Goal: Task Accomplishment & Management: Use online tool/utility

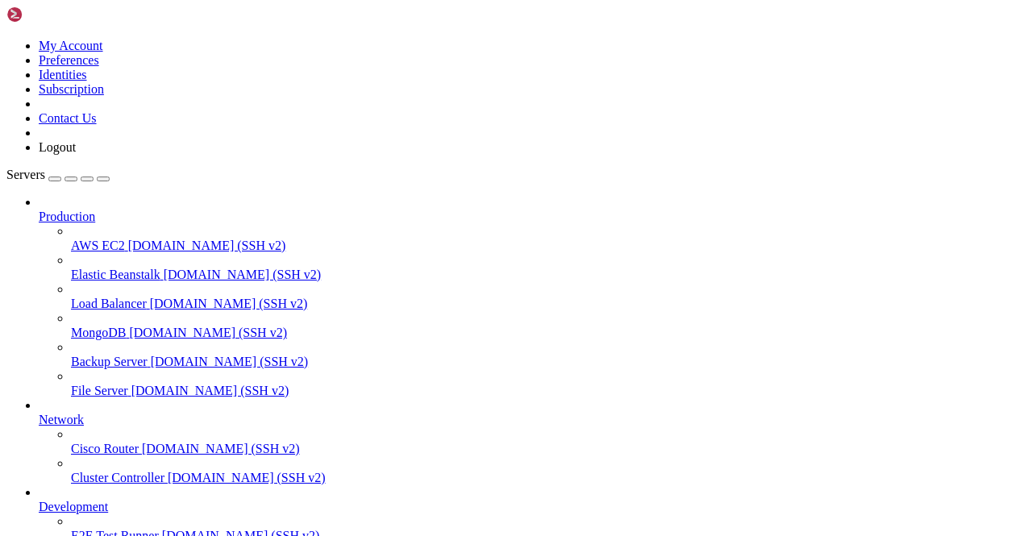
scroll to position [200, 0]
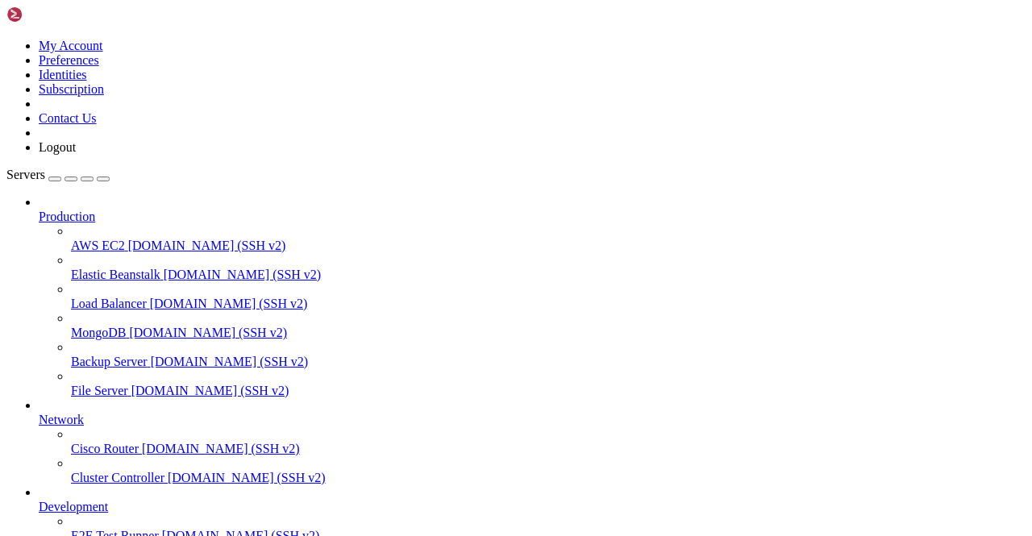
scroll to position [0, 0]
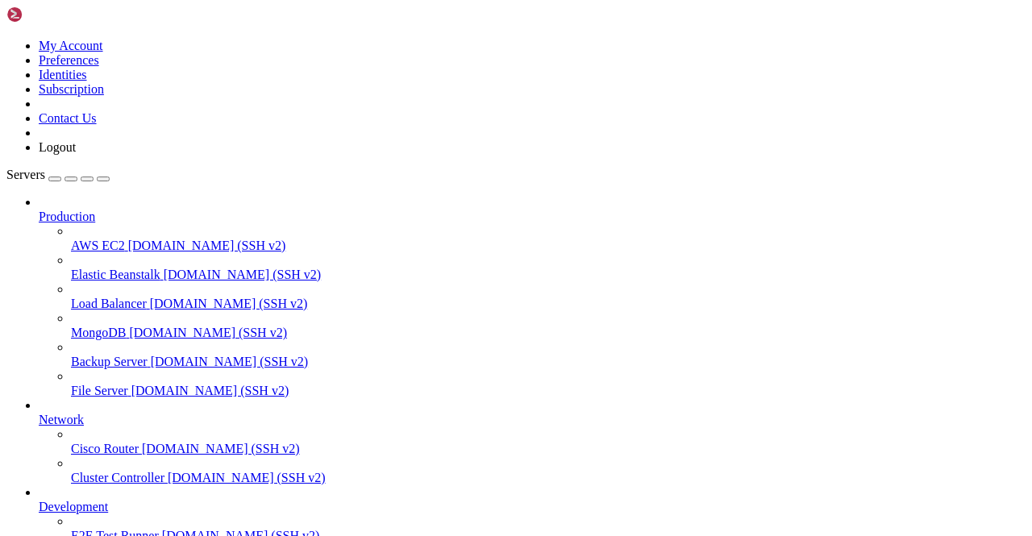
scroll to position [36122, 0]
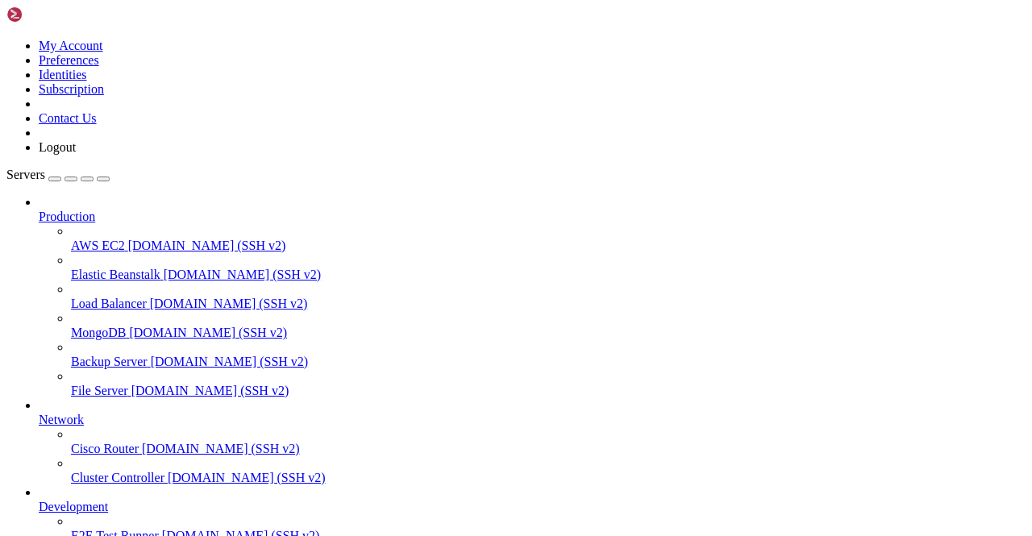
scroll to position [34706, 0]
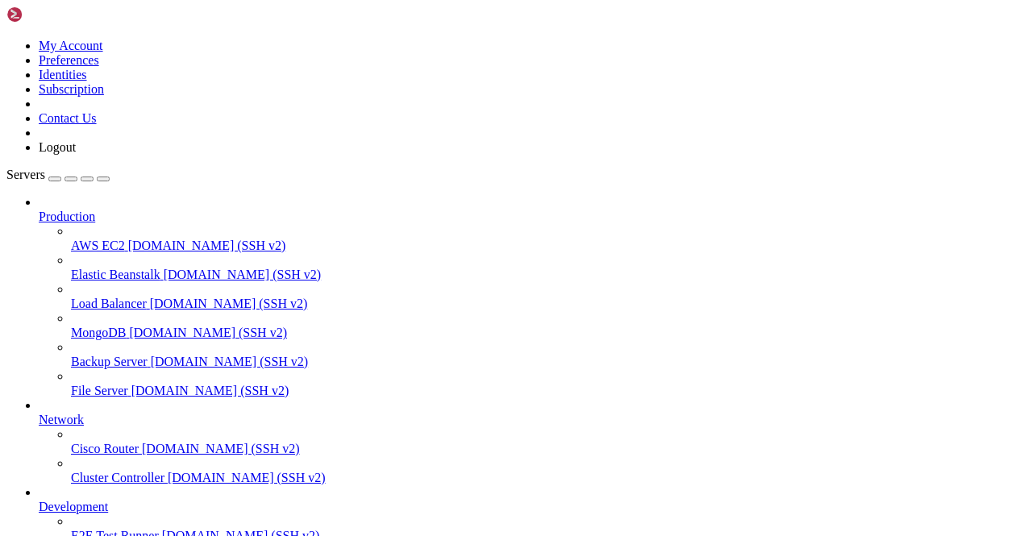
scroll to position [73939, 0]
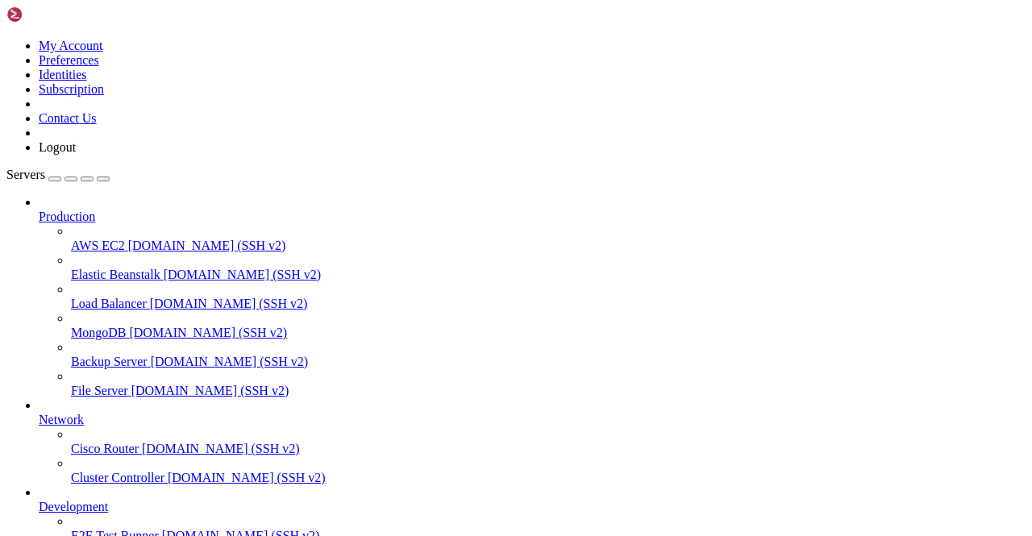
scroll to position [109115, 0]
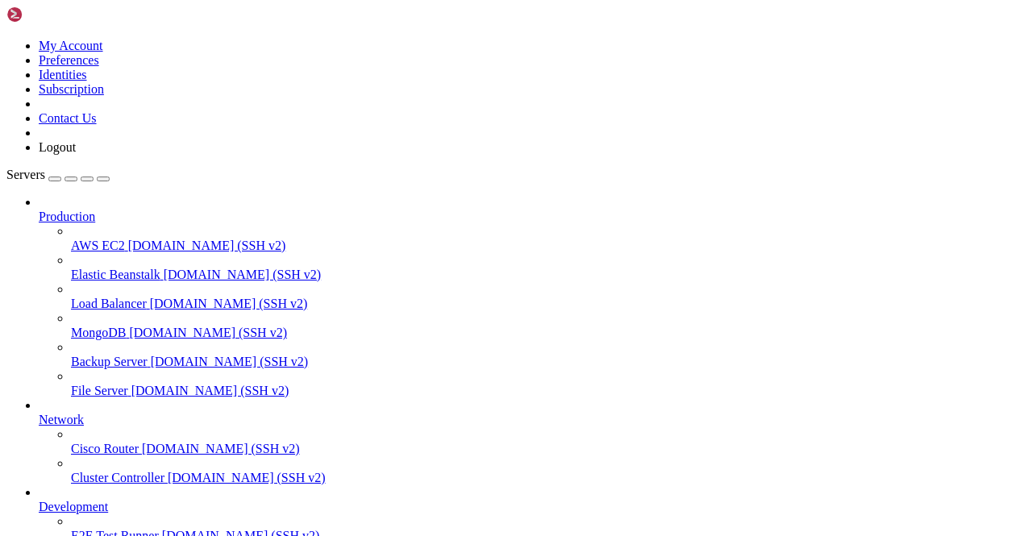
scroll to position [109276, 0]
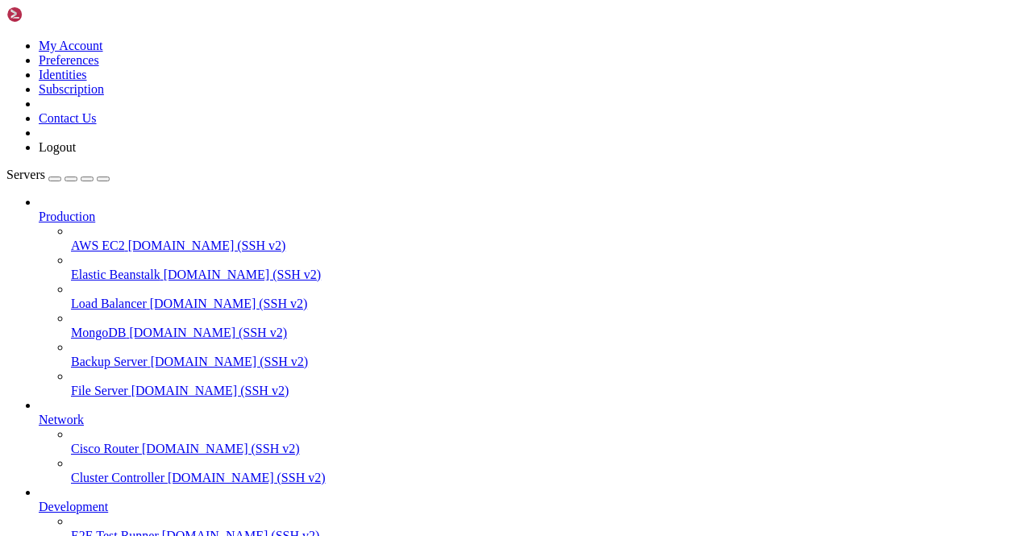
type input "/root/screenshots"
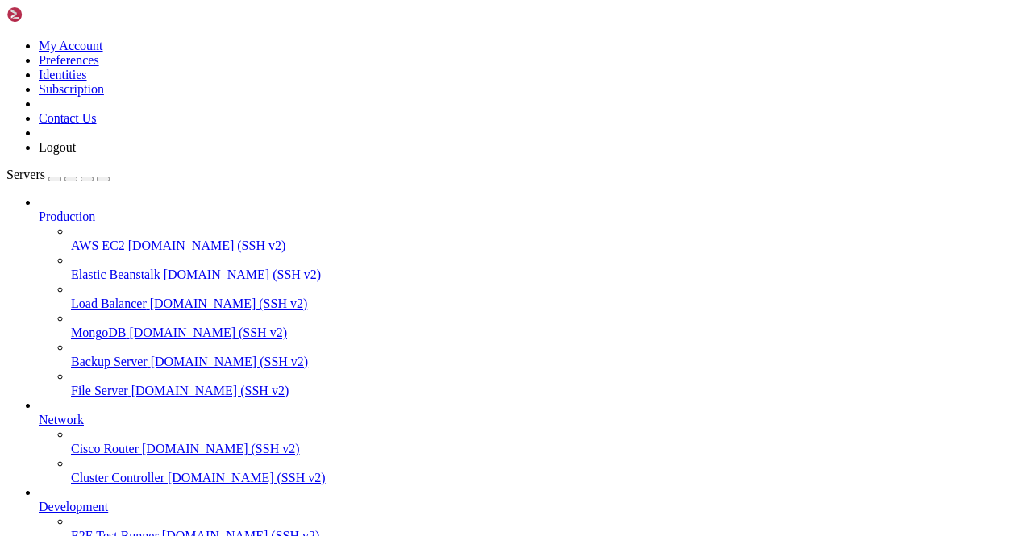
scroll to position [179768, 0]
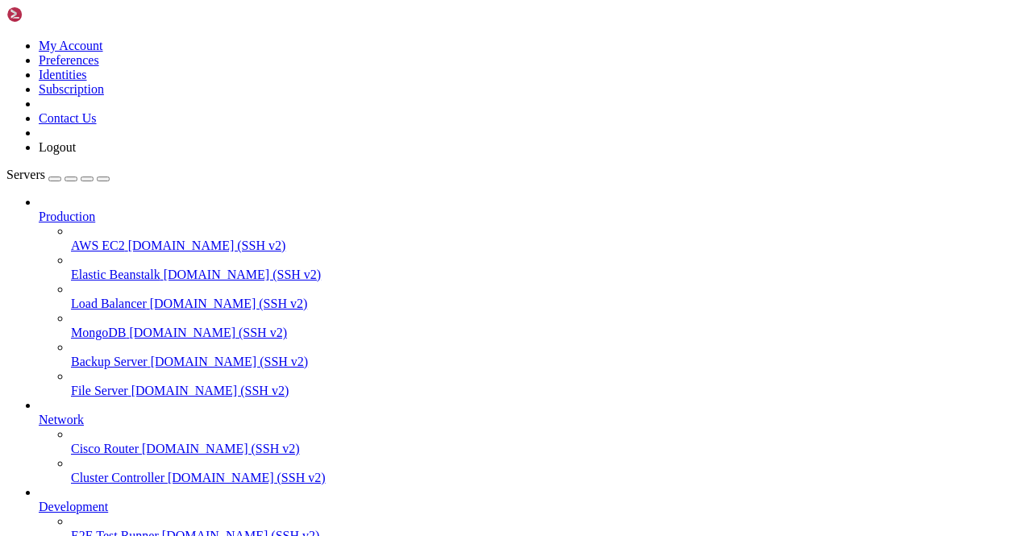
scroll to position [216376, 0]
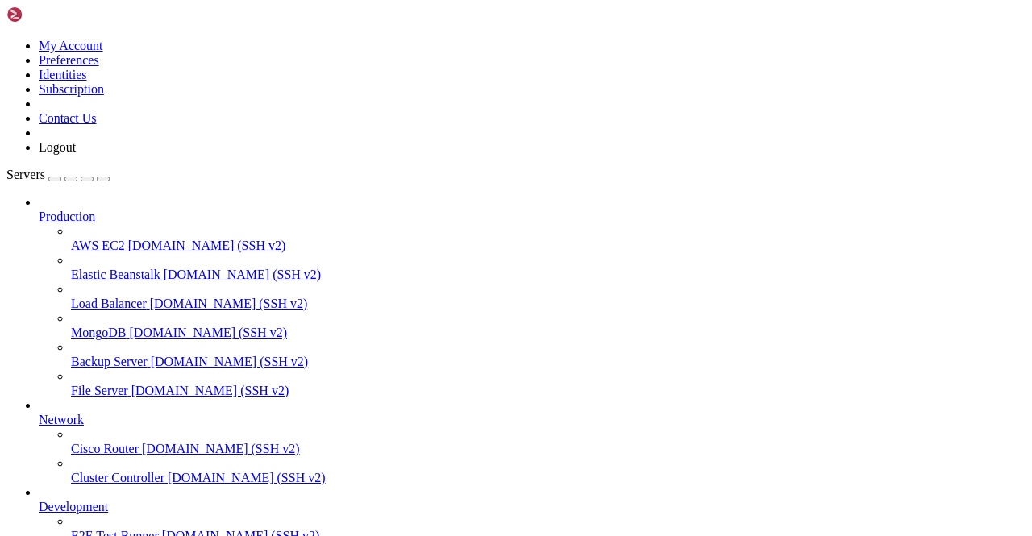
scroll to position [216634, 0]
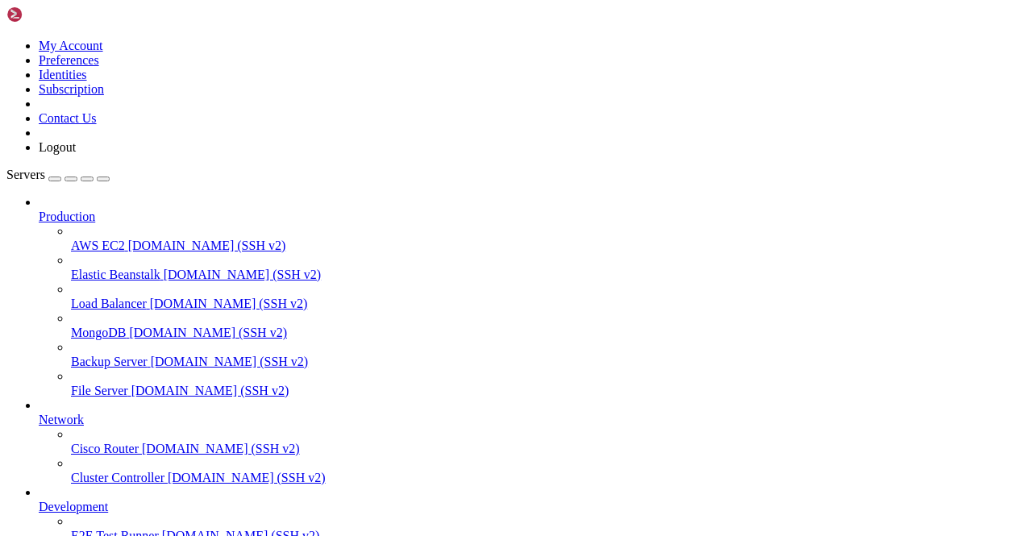
scroll to position [216650, 0]
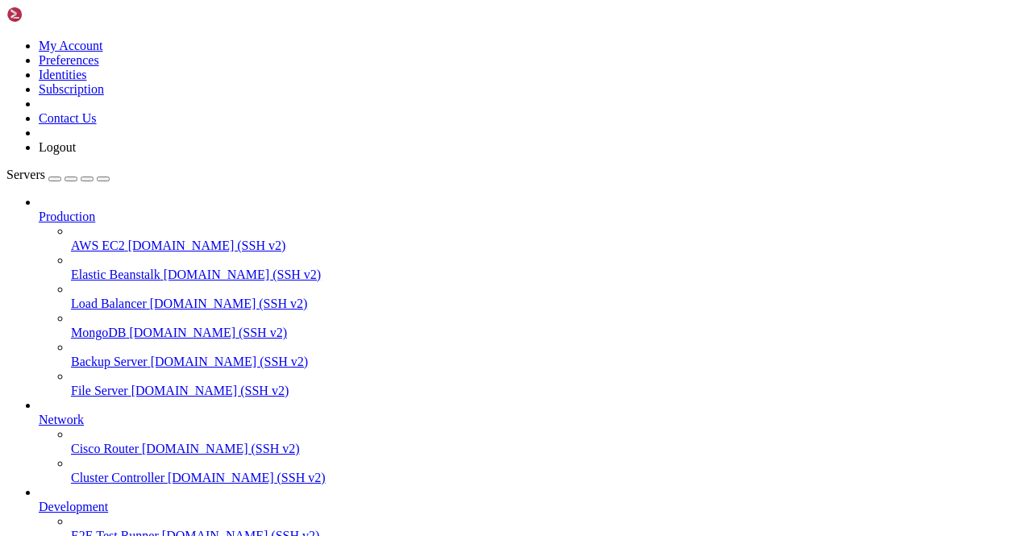
scroll to position [0, 0]
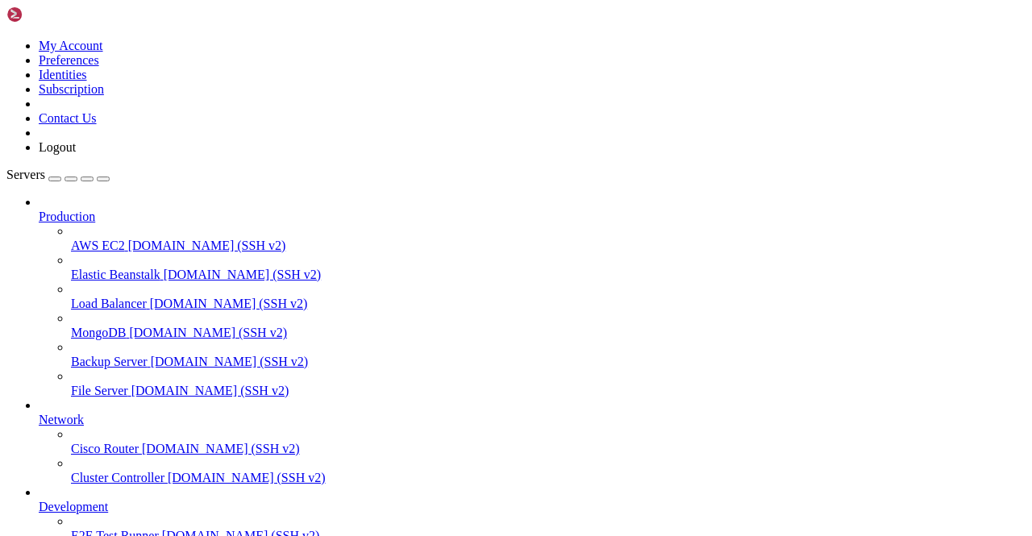
scroll to position [0, 0]
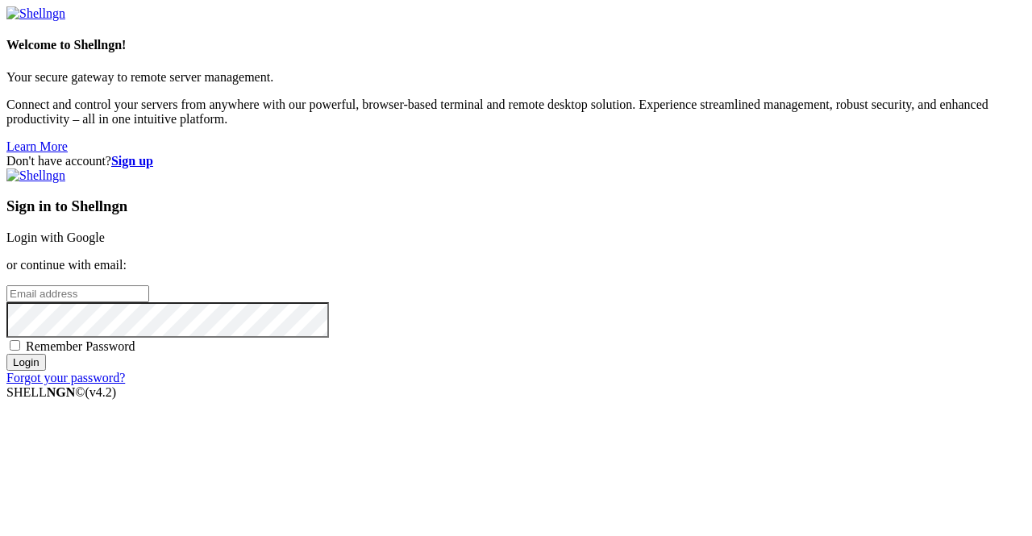
click at [105, 231] on link "Login with Google" at bounding box center [55, 238] width 98 height 14
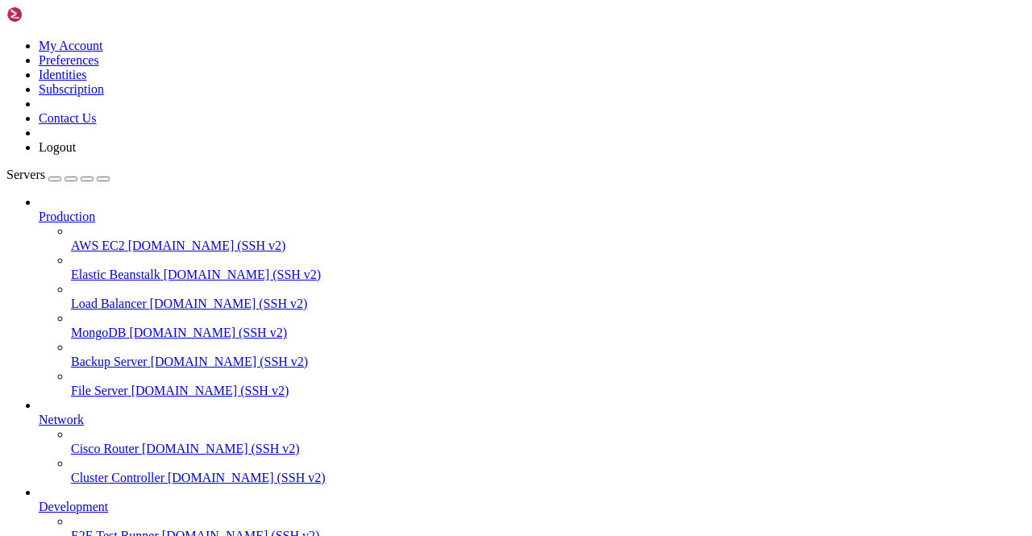
drag, startPoint x: 564, startPoint y: 408, endPoint x: 595, endPoint y: 228, distance: 182.4
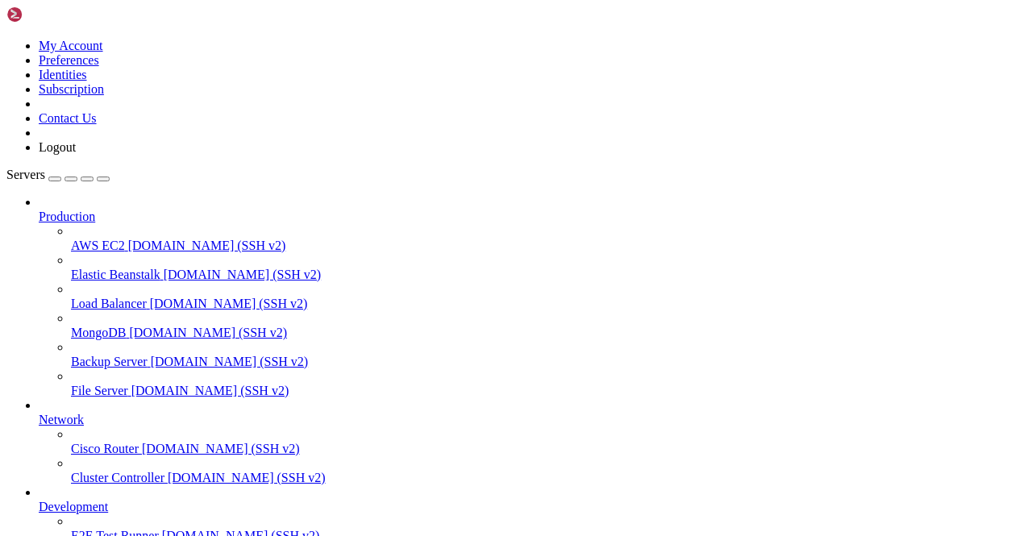
drag, startPoint x: 508, startPoint y: 1402, endPoint x: 518, endPoint y: 1458, distance: 57.3
click html "Page up Welcome to Ubuntu 22.04.5 LTS (GNU/Linux 5.15.0-25-generic x86_64) * Do…"
